Goal: Task Accomplishment & Management: Use online tool/utility

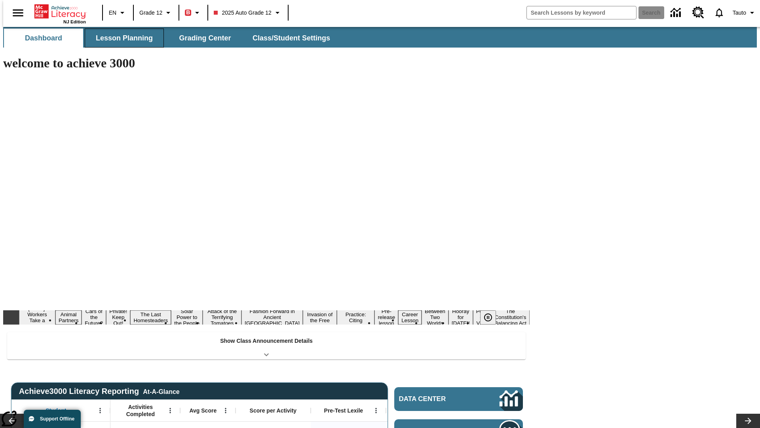
click at [121, 38] on span "Lesson Planning" at bounding box center [124, 38] width 57 height 9
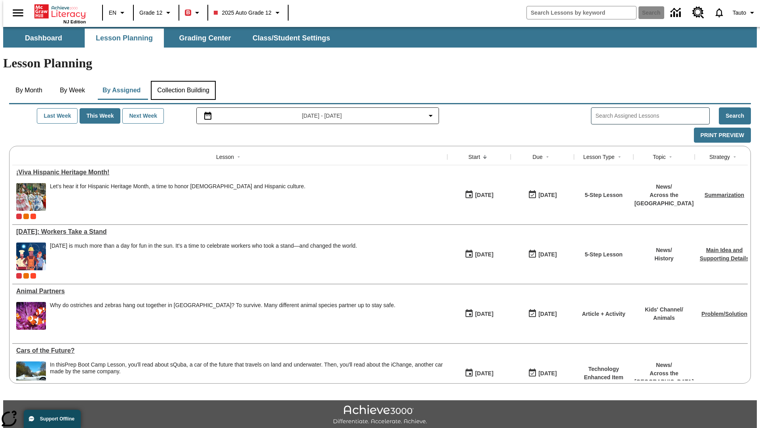
click at [183, 81] on button "Collection Building" at bounding box center [183, 90] width 65 height 19
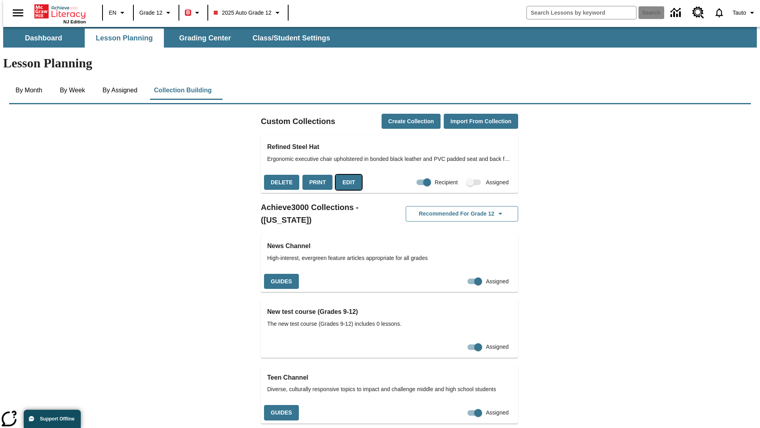
click at [346, 175] on button "Edit" at bounding box center [349, 182] width 26 height 15
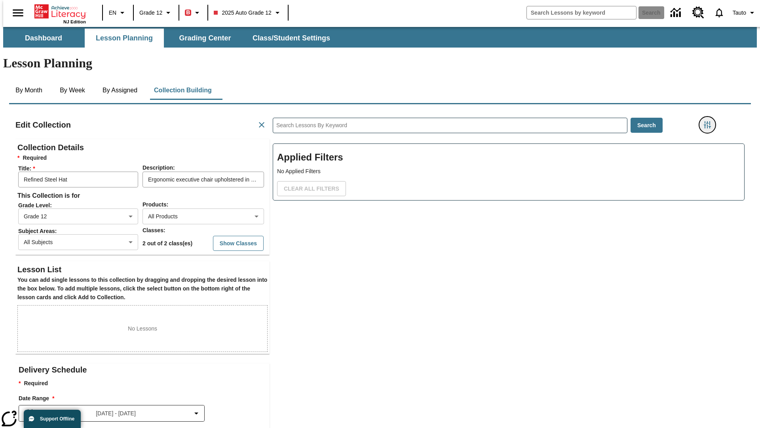
click at [710, 121] on icon "Filters Side menu" at bounding box center [707, 124] width 7 height 7
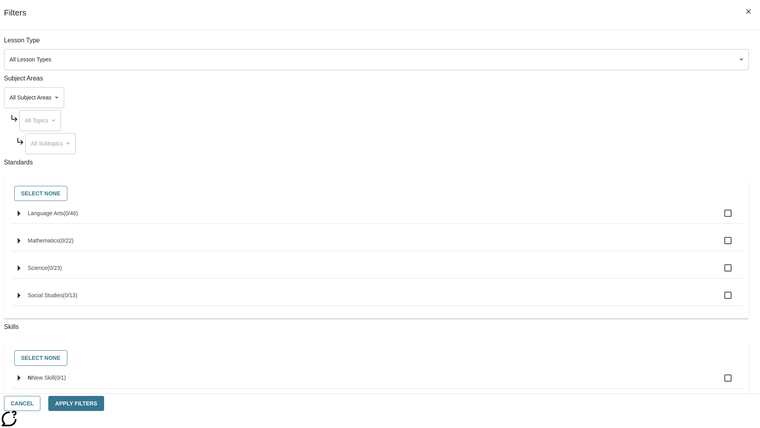
click at [570, 97] on body "Skip to main content NJ Edition EN Grade 12 B 2025 Auto Grade 12 Search 0 Tauto…" at bounding box center [380, 275] width 754 height 497
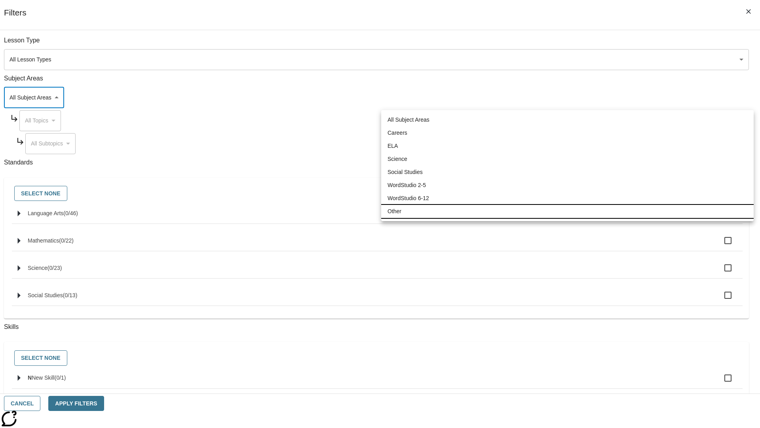
click at [568, 211] on li "Other" at bounding box center [567, 211] width 373 height 13
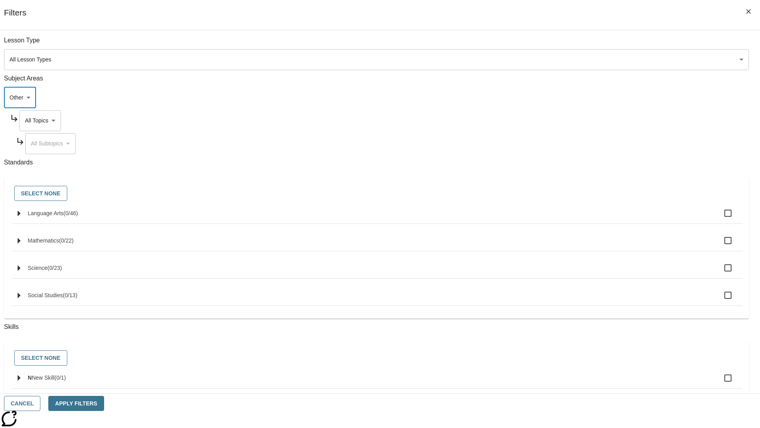
type input "0"
click at [578, 120] on body "Skip to main content NJ Edition EN Grade 12 B 2025 Auto Grade 12 Search 0 Tauto…" at bounding box center [380, 275] width 754 height 497
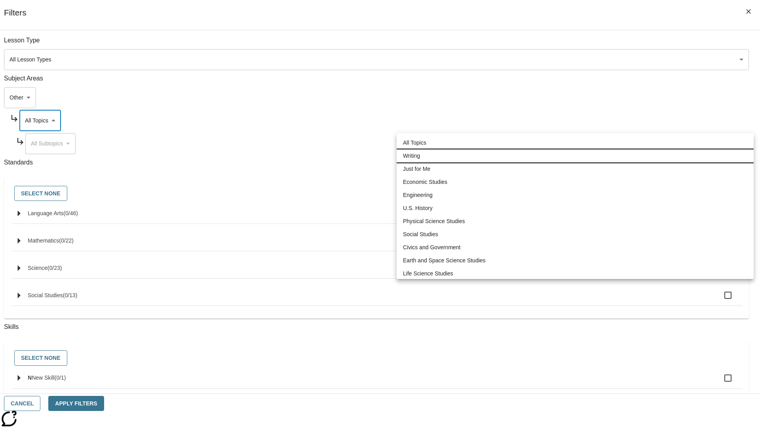
click at [575, 156] on li "Writing" at bounding box center [575, 155] width 357 height 13
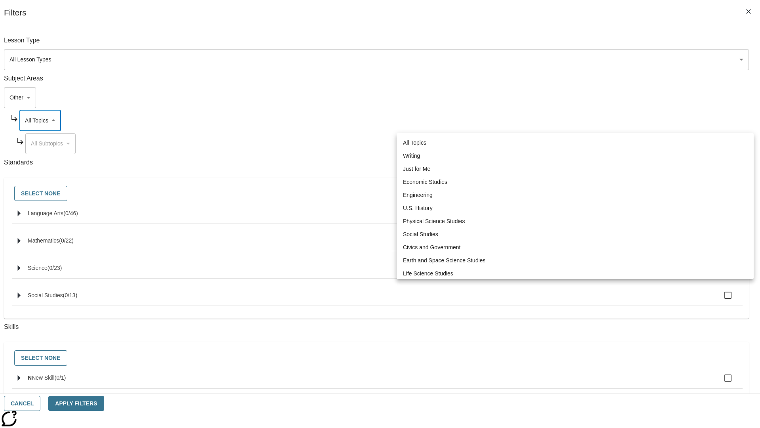
type input "6"
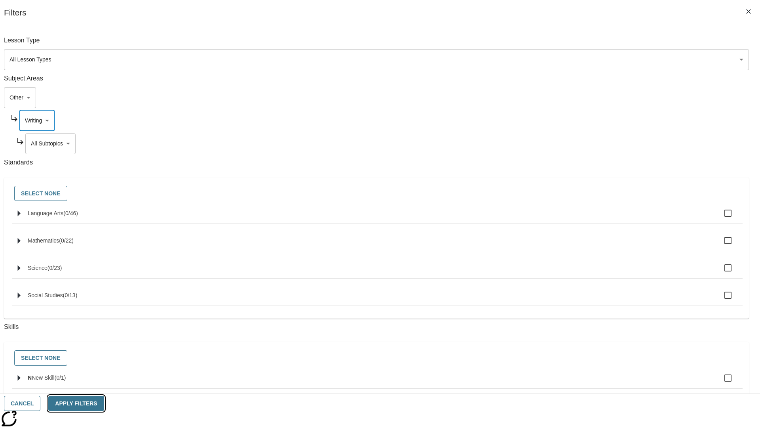
click at [104, 403] on button "Apply Filters" at bounding box center [75, 403] width 55 height 15
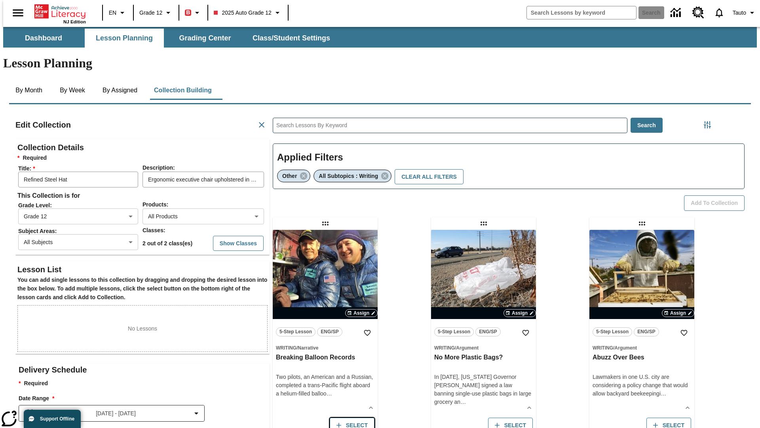
click at [350, 417] on button "Select" at bounding box center [352, 424] width 45 height 15
click at [717, 195] on button "Add to Collection" at bounding box center [714, 202] width 61 height 15
click at [350, 417] on button "Select" at bounding box center [352, 424] width 45 height 15
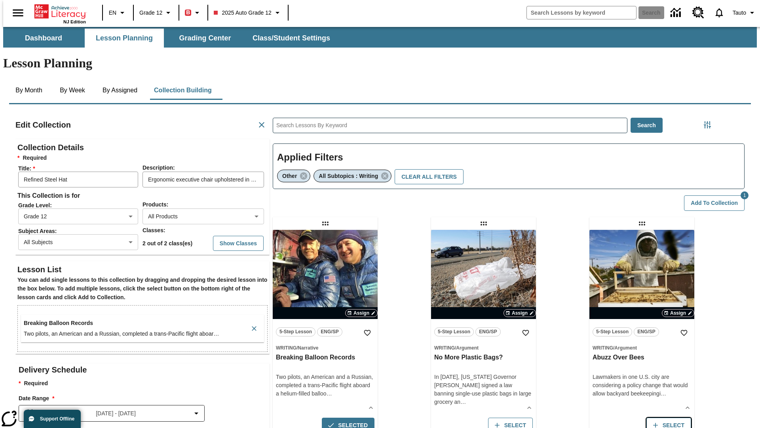
click at [671, 417] on button "Select" at bounding box center [669, 424] width 45 height 15
click at [717, 195] on button "Add to Collection" at bounding box center [714, 202] width 61 height 15
